Goal: Information Seeking & Learning: Learn about a topic

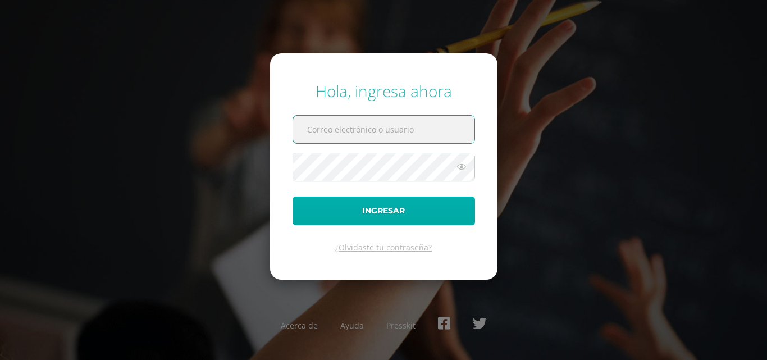
type input "COS01062@osoriosandoval.edu.gt"
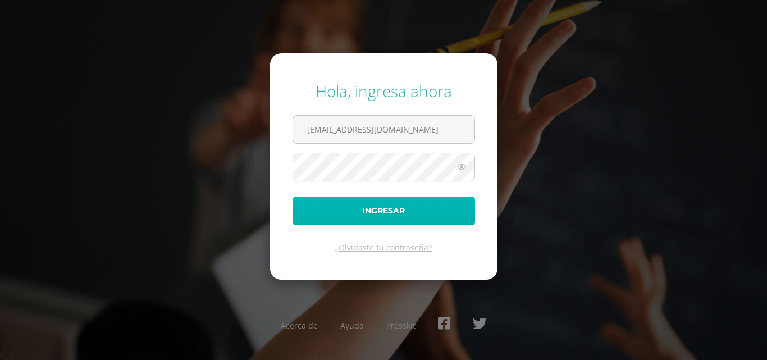
click at [440, 214] on button "Ingresar" at bounding box center [383, 210] width 182 height 29
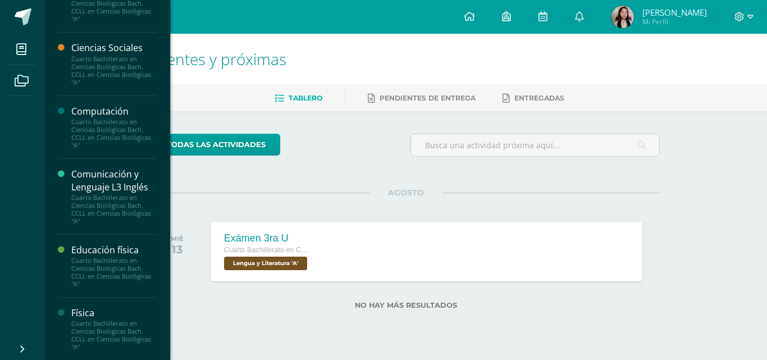
scroll to position [171, 0]
click at [147, 117] on div "Cuarto Bachillerato en Ciencias Biológicas Bach. CCLL en Ciencias Biológicas "A"" at bounding box center [113, 131] width 85 height 31
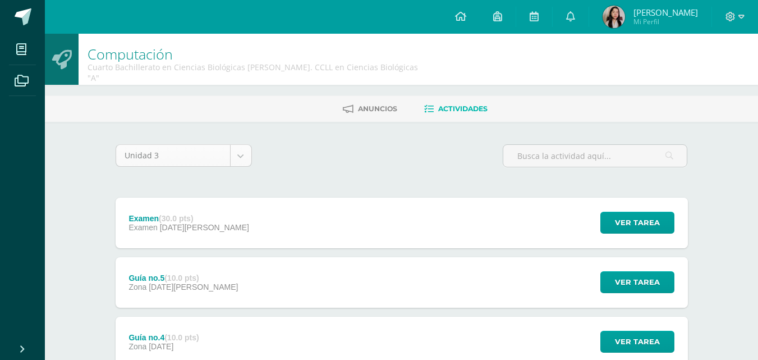
click at [246, 147] on body "Mis cursos Archivos Cerrar panel Anatomía y Fisiología Cuarto Bachillerato en C…" at bounding box center [379, 340] width 758 height 680
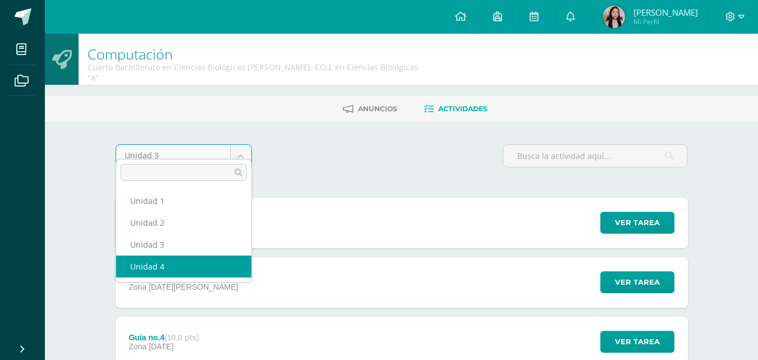
select select "Unidad 4"
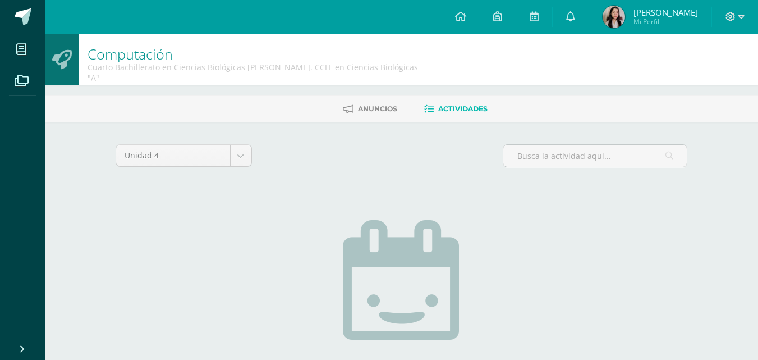
click at [291, 150] on div "Unidad 4 Unidad 1 Unidad 2 Unidad 3 Unidad 4" at bounding box center [402, 160] width 582 height 32
